Goal: Task Accomplishment & Management: Use online tool/utility

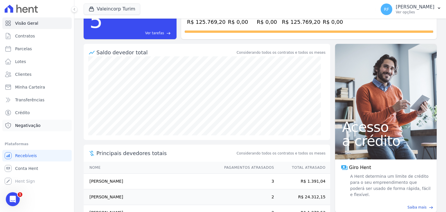
scroll to position [84, 0]
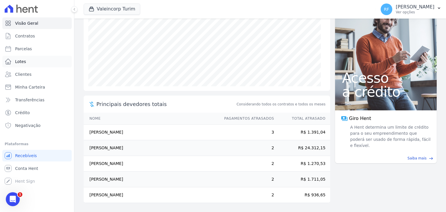
click at [31, 61] on link "Lotes" at bounding box center [36, 62] width 69 height 12
click at [27, 46] on span "Parcelas" at bounding box center [23, 49] width 17 height 6
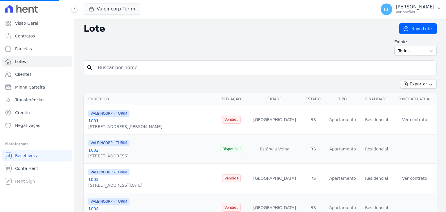
click at [143, 70] on input "search" at bounding box center [264, 68] width 340 height 12
select select
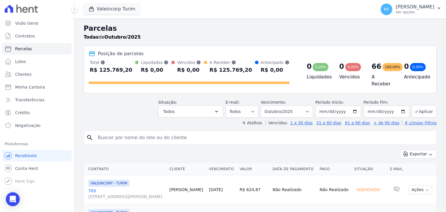
click at [123, 141] on input "search" at bounding box center [264, 138] width 340 height 12
type input "[PERSON_NAME]"
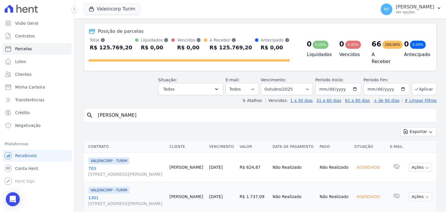
select select
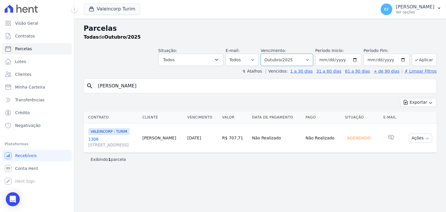
click at [308, 61] on select "Filtrar por período ──────── Todos os meses Julho/2024 Agosto/2024 Setembro/202…" at bounding box center [287, 60] width 52 height 12
click at [339, 62] on input "[DATE]" at bounding box center [338, 60] width 46 height 12
type input "[DATE]"
click at [428, 62] on button "Aplicar" at bounding box center [424, 59] width 25 height 12
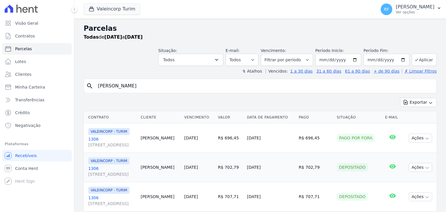
select select
